Goal: Navigation & Orientation: Find specific page/section

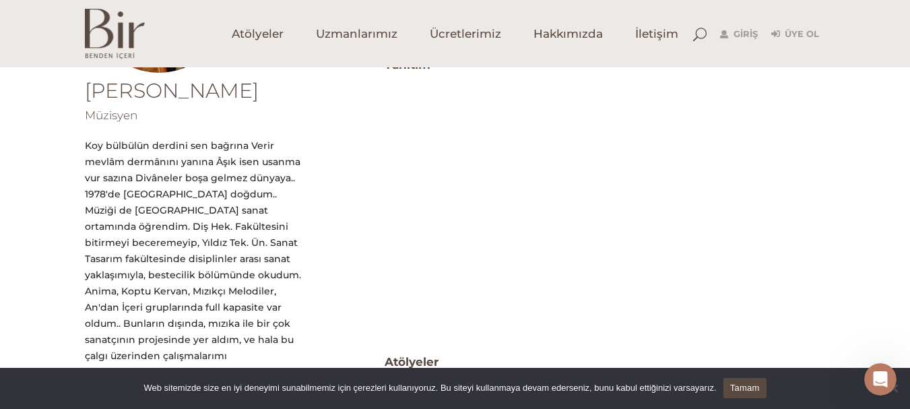
scroll to position [135, 0]
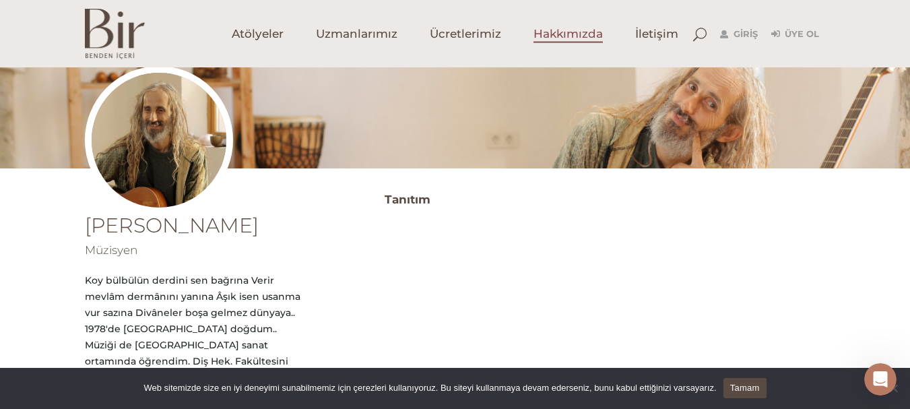
click at [559, 38] on span "Hakkımızda" at bounding box center [567, 33] width 69 height 15
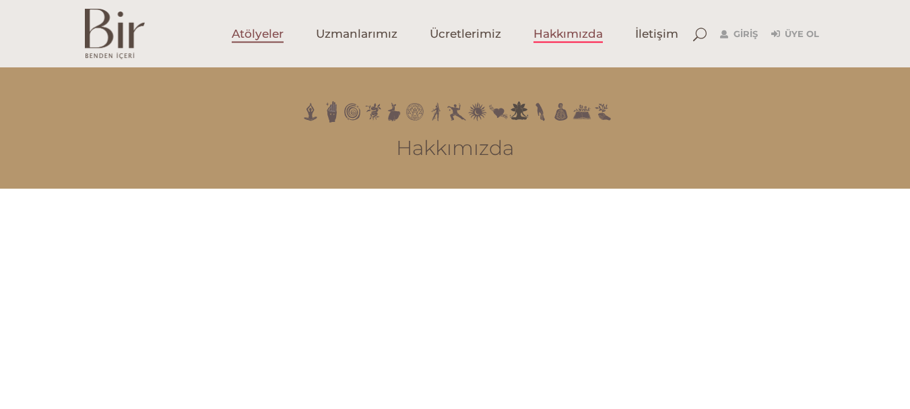
click at [253, 28] on span "Atölyeler" at bounding box center [258, 33] width 52 height 15
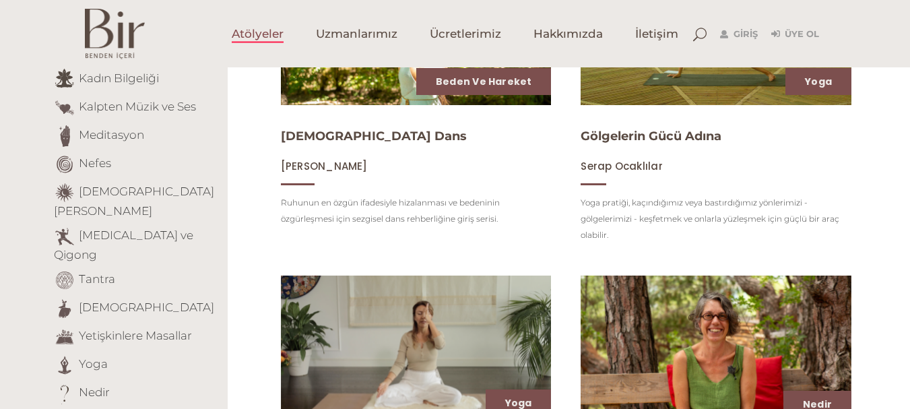
scroll to position [337, 0]
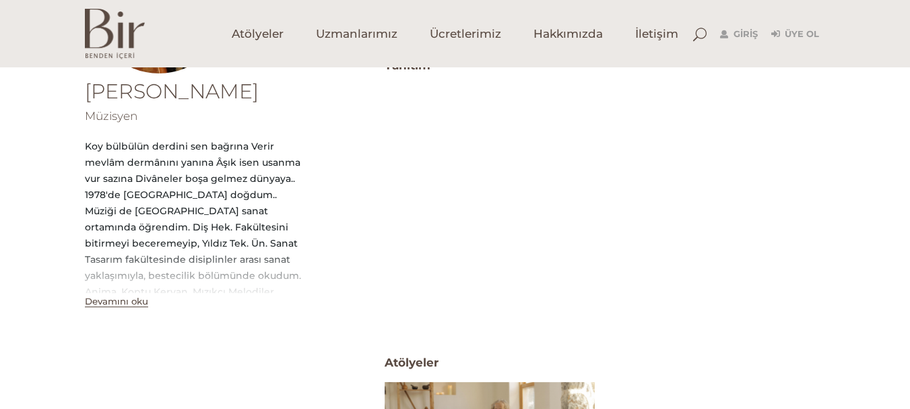
scroll to position [269, 0]
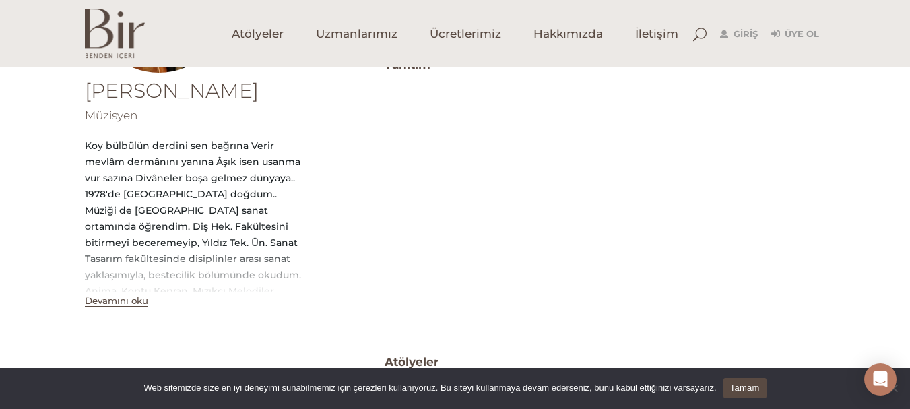
click at [127, 301] on button "Devamını oku" at bounding box center [116, 300] width 63 height 11
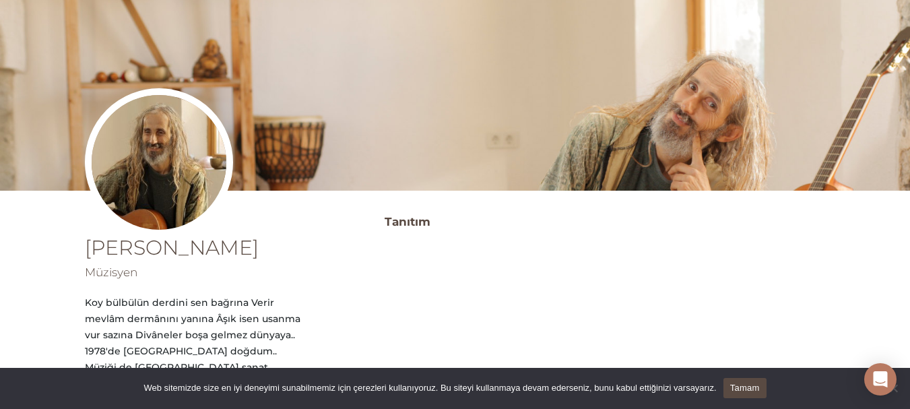
scroll to position [0, 0]
